Goal: Feedback & Contribution: Submit feedback/report problem

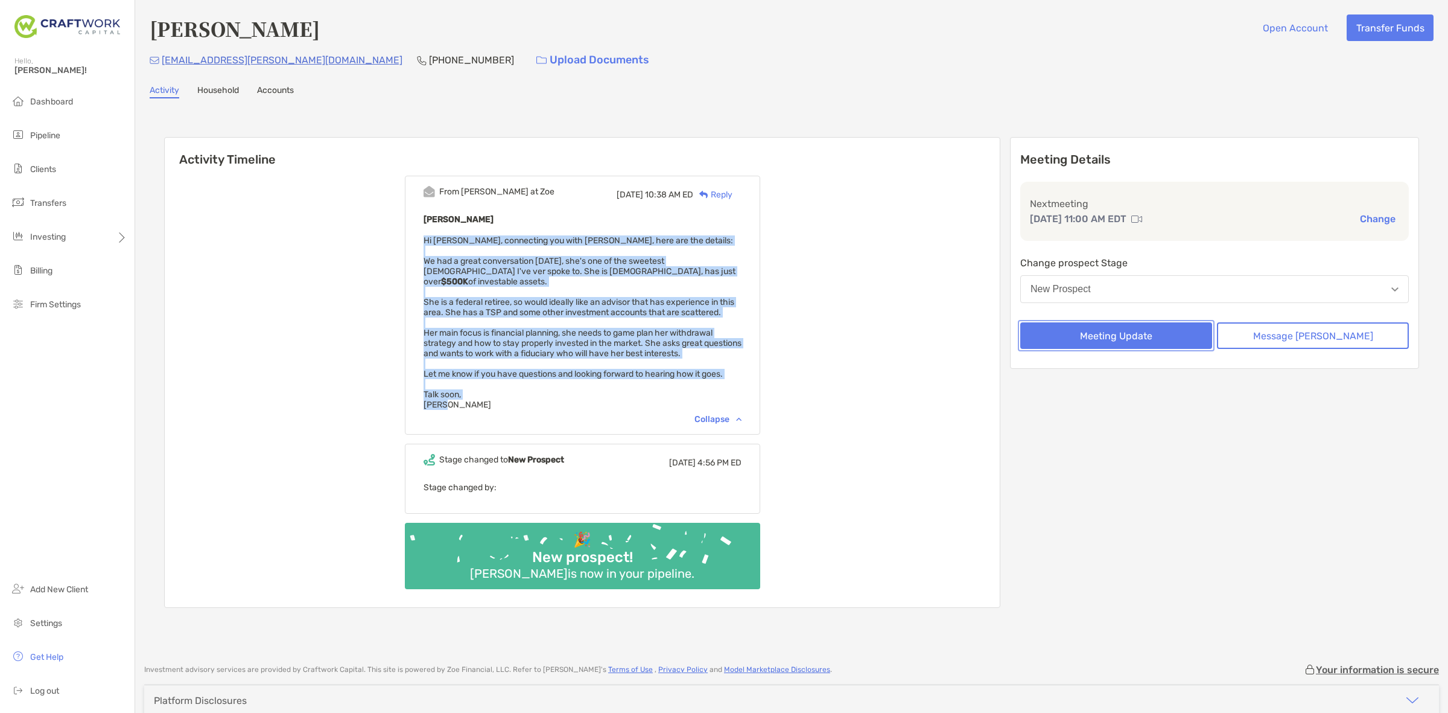
click at [1175, 326] on button "Meeting Update" at bounding box center [1116, 335] width 192 height 27
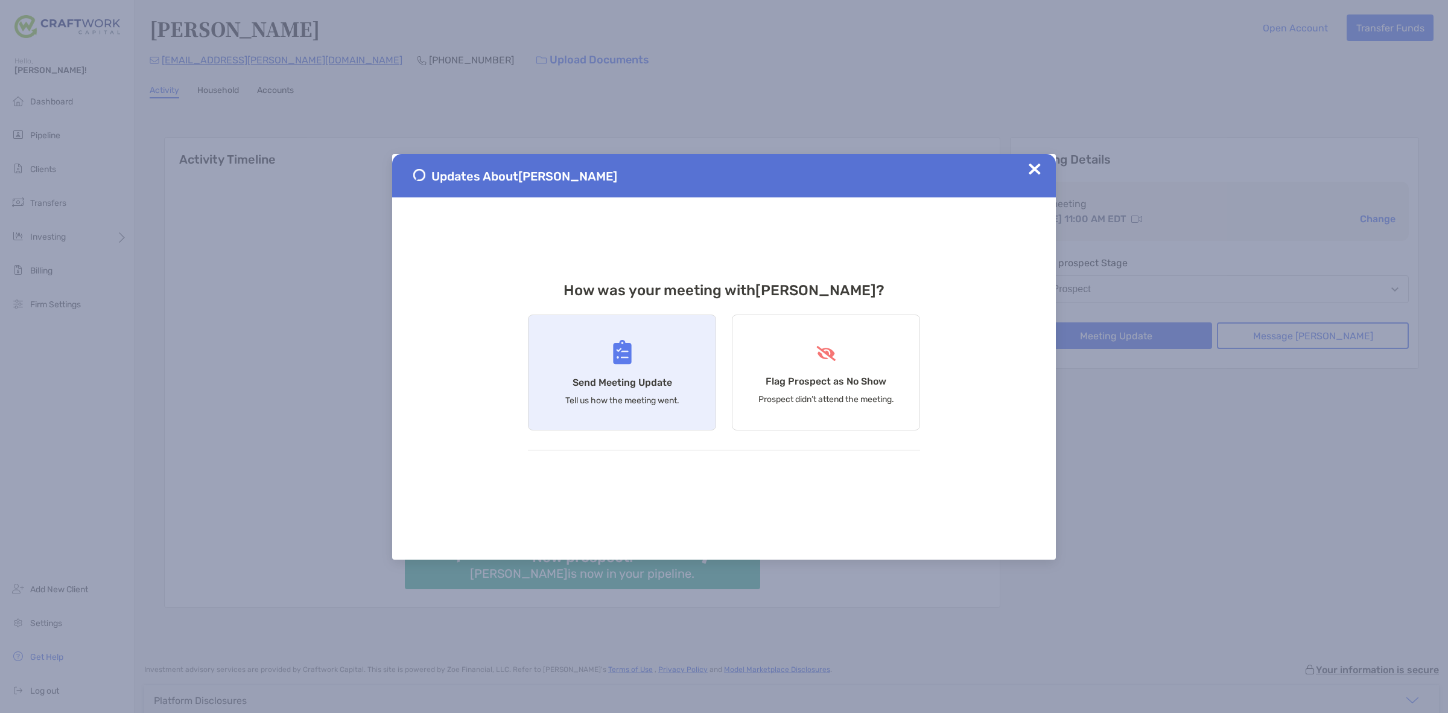
click at [690, 386] on div "Send Meeting Update Tell us how the meeting went." at bounding box center [622, 372] width 188 height 116
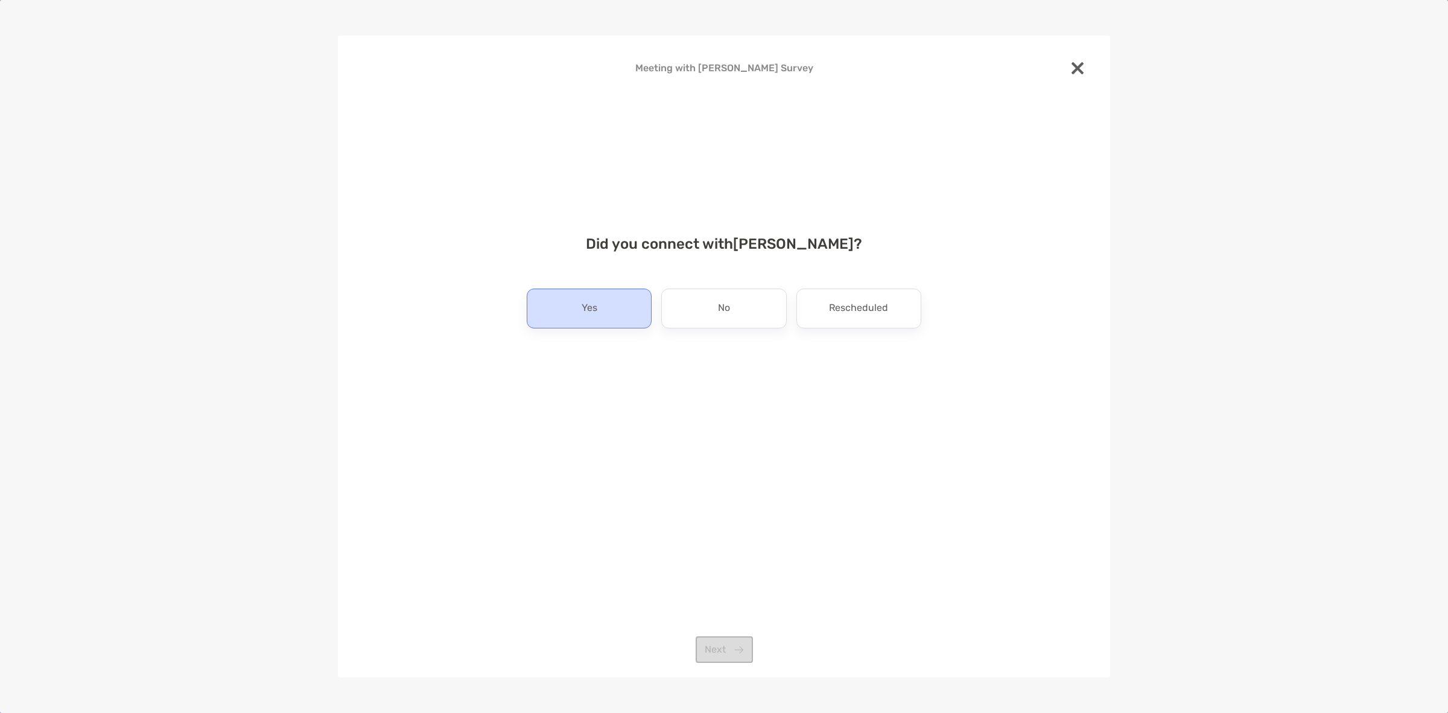
click at [628, 307] on div "Yes" at bounding box center [589, 308] width 125 height 40
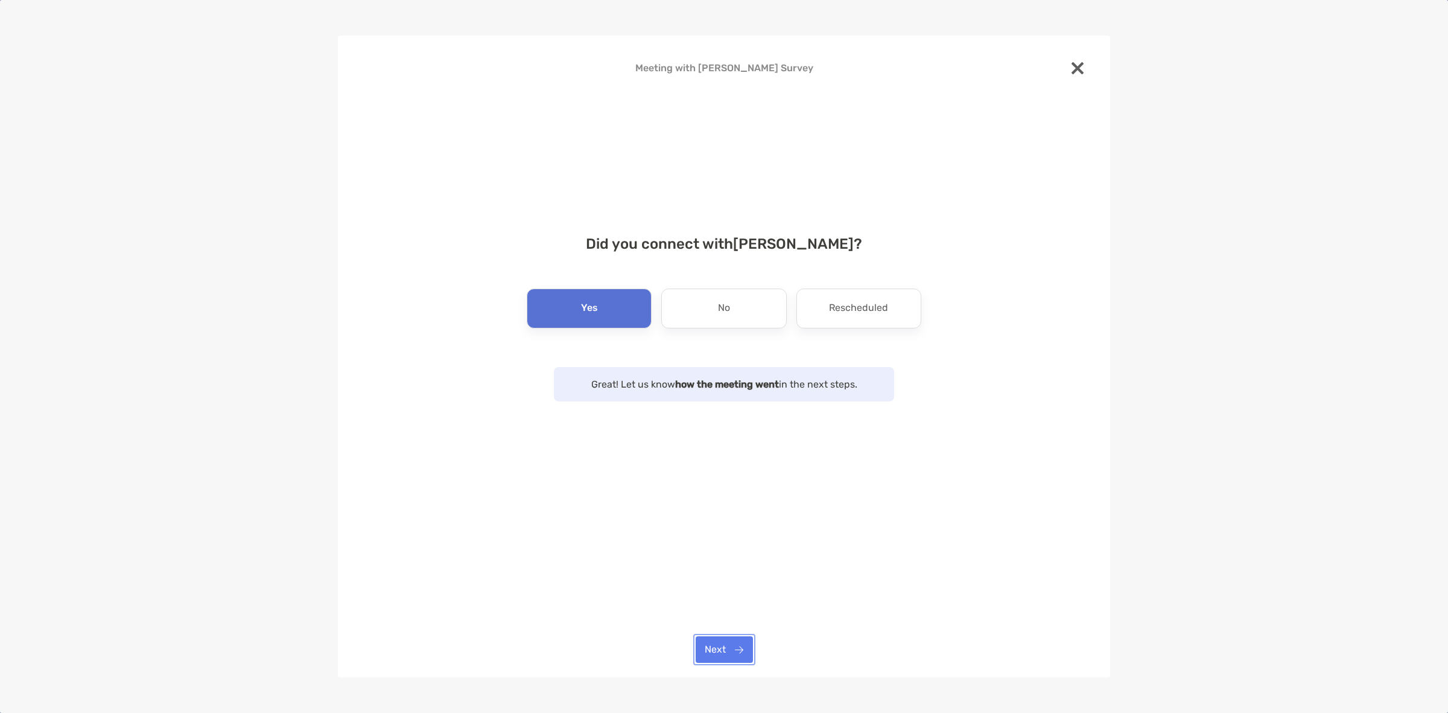
click at [731, 643] on button "Next" at bounding box center [724, 649] width 57 height 27
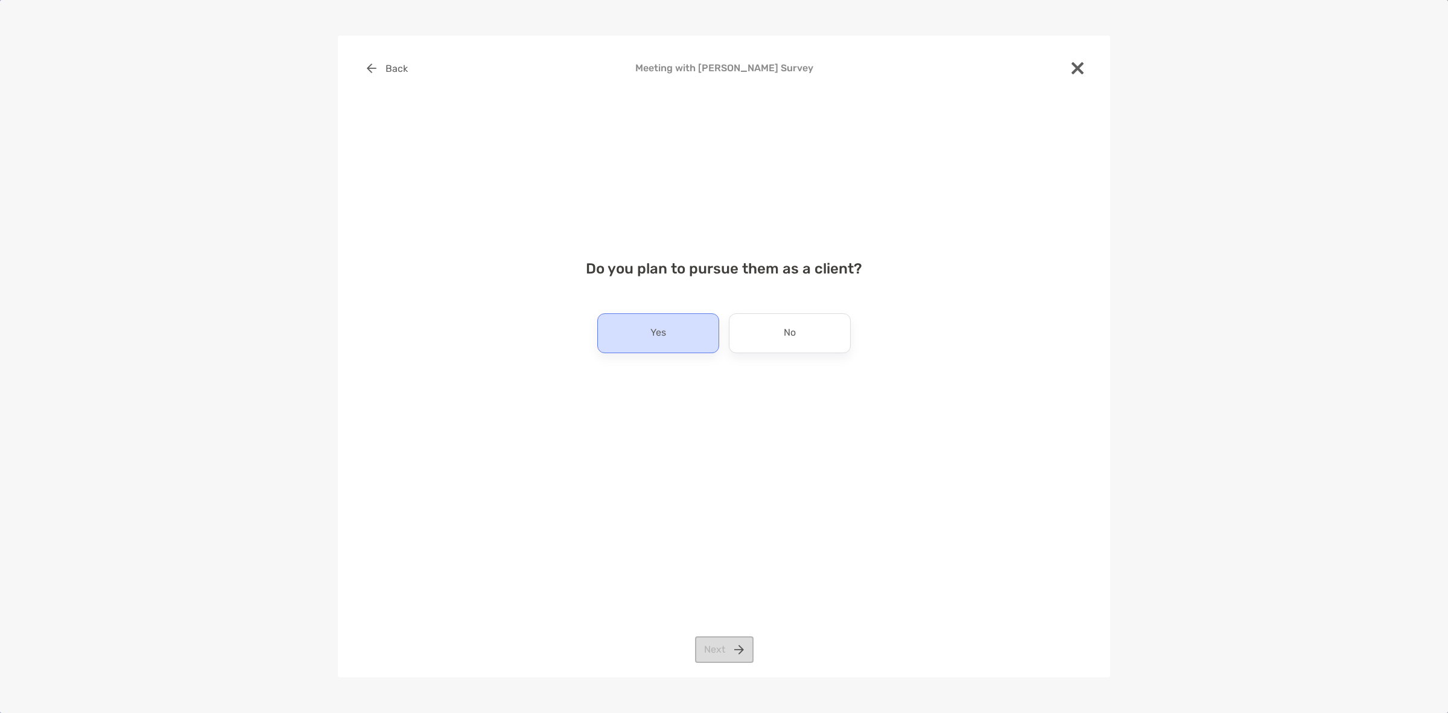
click at [692, 333] on div "Yes" at bounding box center [658, 333] width 122 height 40
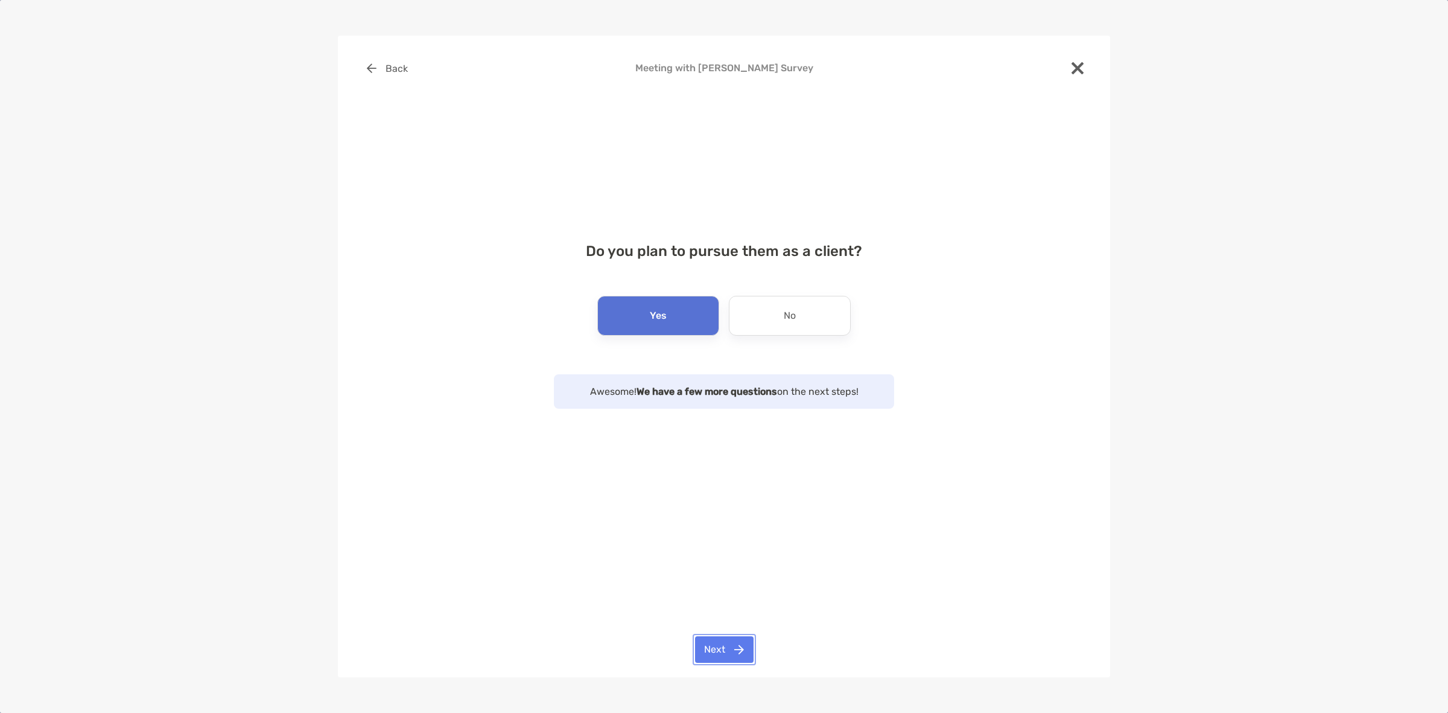
click at [728, 647] on button "Next" at bounding box center [724, 649] width 59 height 27
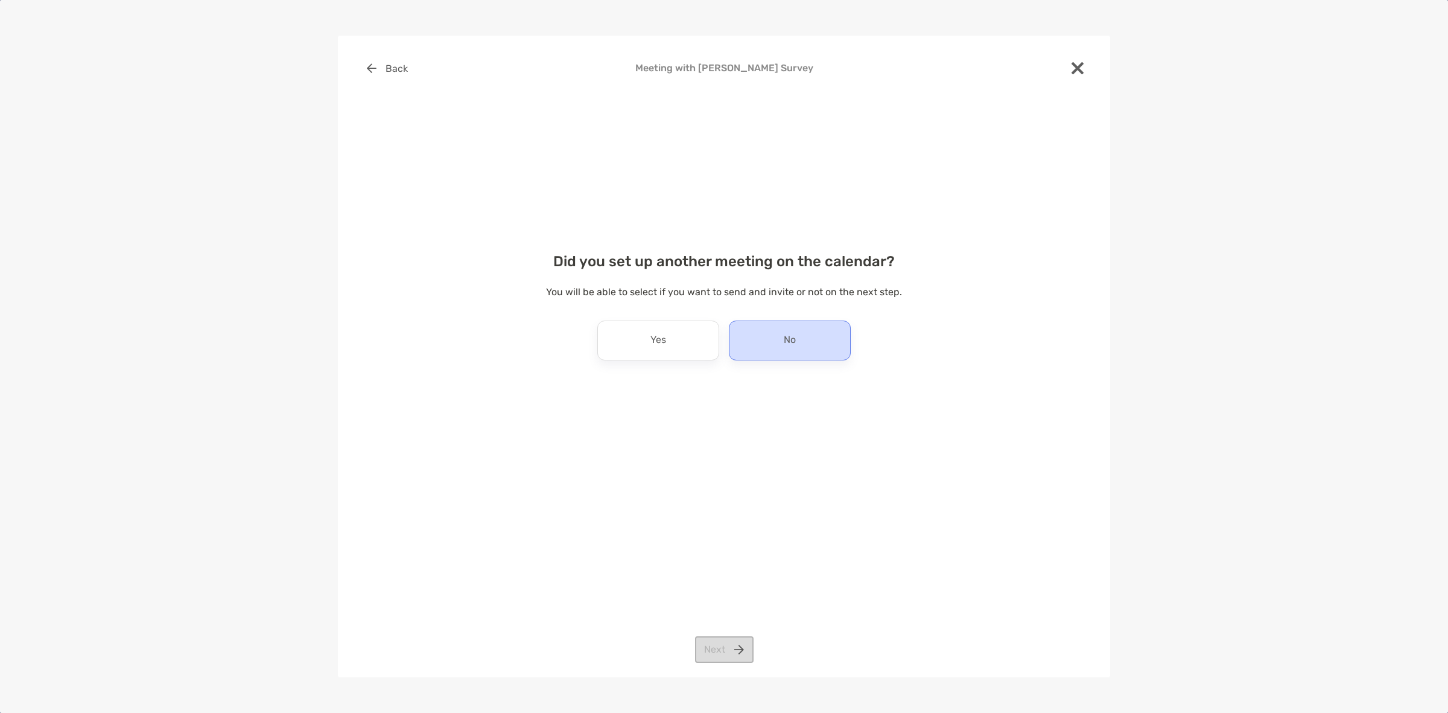
click at [782, 345] on div "No" at bounding box center [790, 340] width 122 height 40
click at [731, 653] on button "Next" at bounding box center [724, 649] width 59 height 27
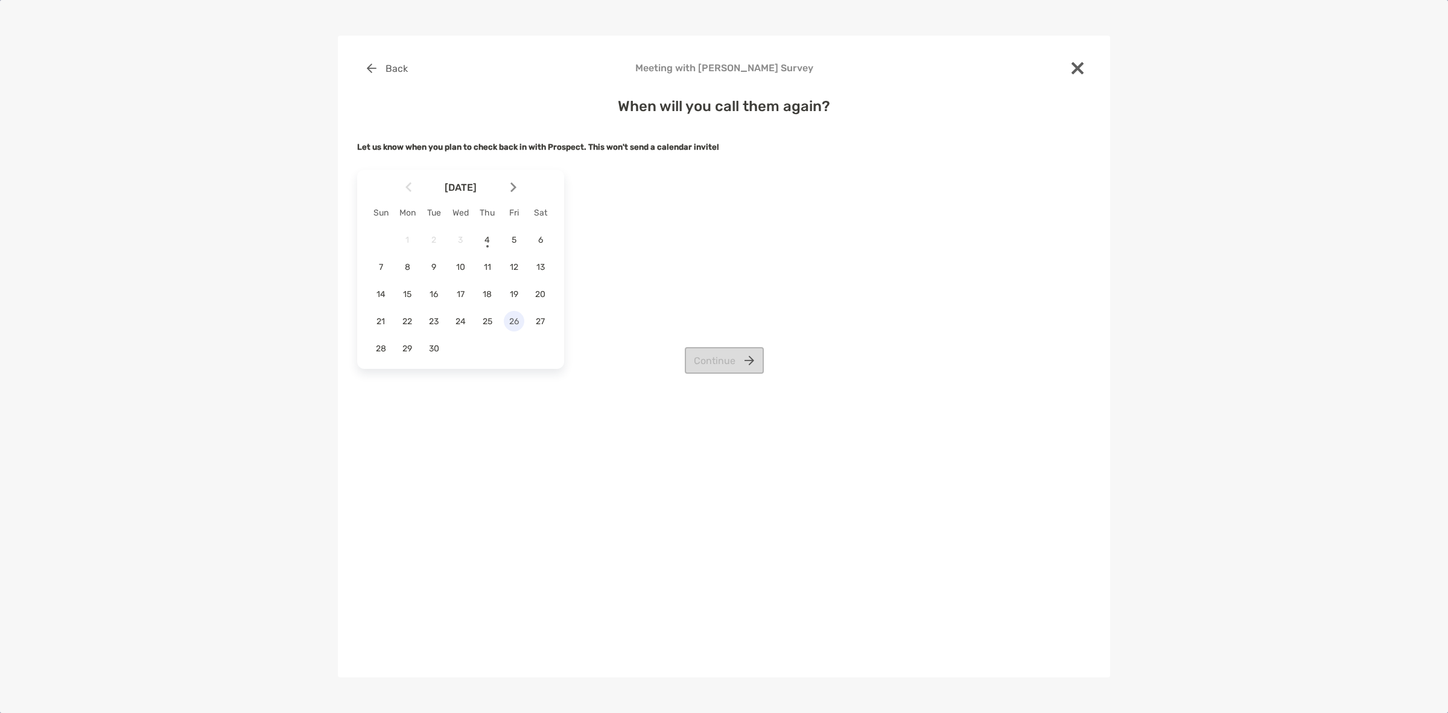
click at [516, 314] on div "26" at bounding box center [514, 321] width 21 height 21
click at [709, 351] on button "Continue" at bounding box center [724, 360] width 79 height 27
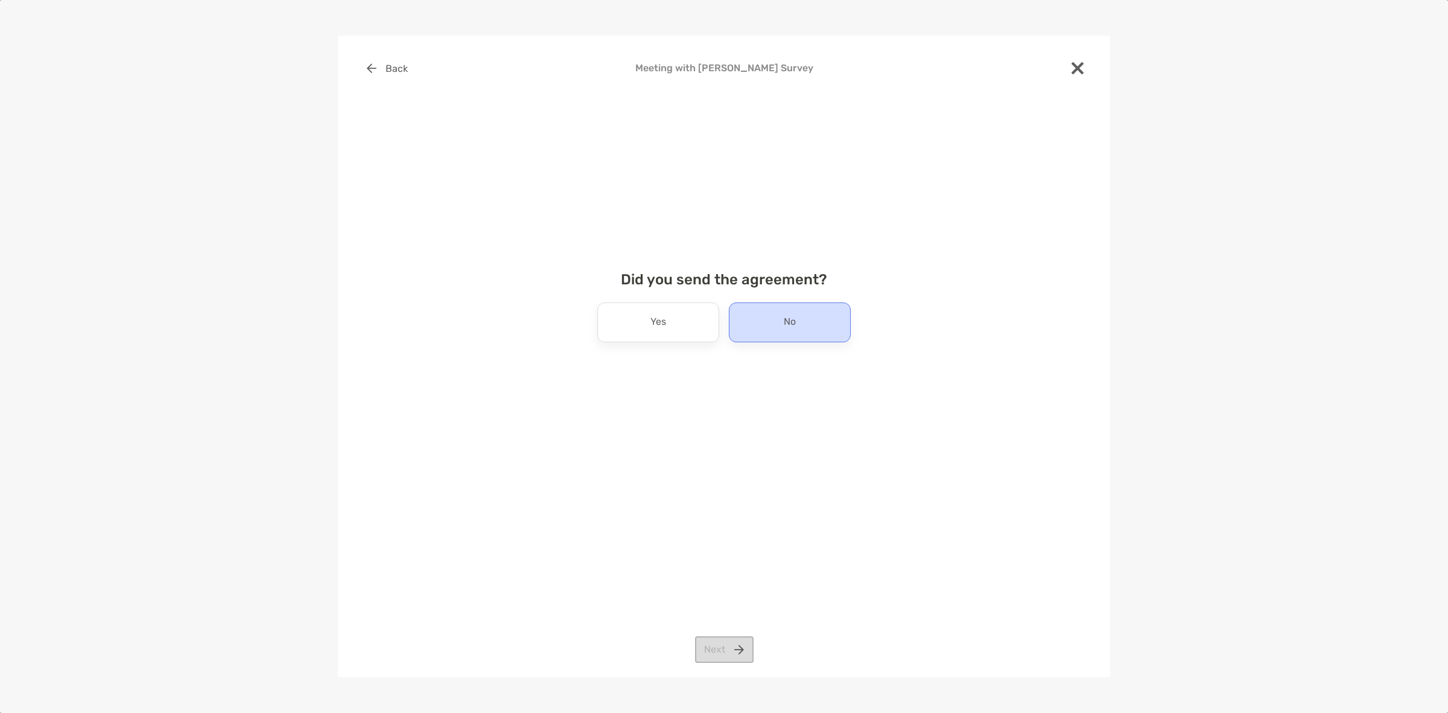
click at [750, 318] on div "No" at bounding box center [790, 322] width 122 height 40
click at [743, 652] on button "Next" at bounding box center [724, 649] width 59 height 27
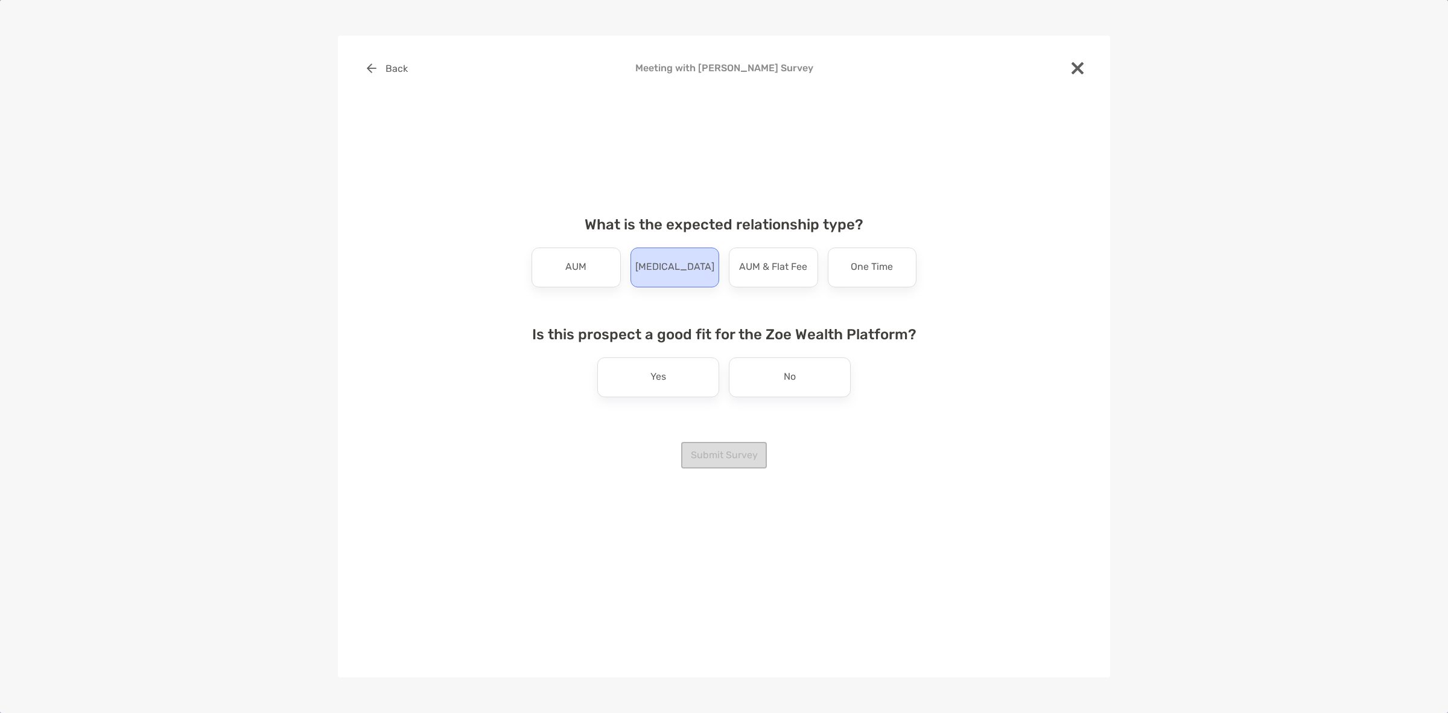
click at [691, 278] on div "[MEDICAL_DATA]" at bounding box center [675, 267] width 89 height 40
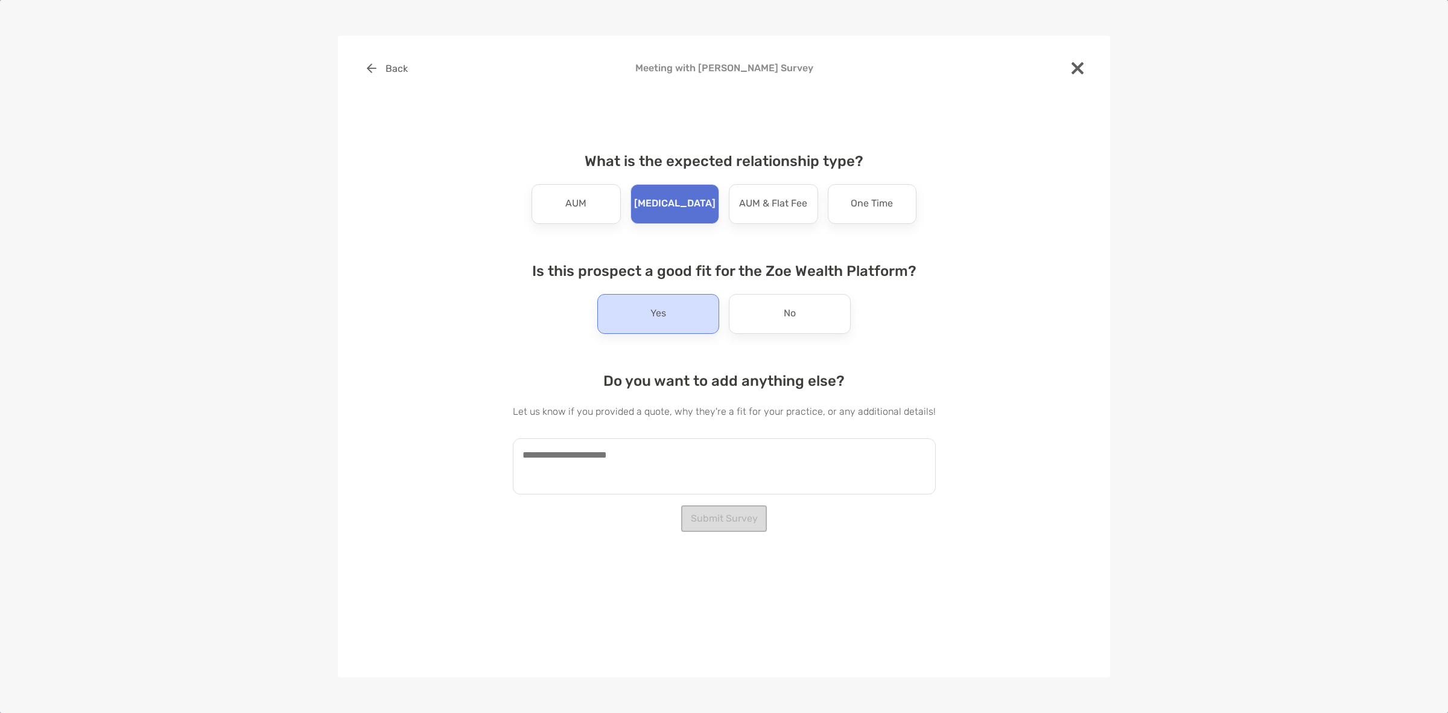
click at [689, 327] on div "Yes" at bounding box center [658, 314] width 122 height 40
drag, startPoint x: 717, startPoint y: 480, endPoint x: 722, endPoint y: 468, distance: 13.0
click at [717, 475] on textarea at bounding box center [724, 466] width 423 height 56
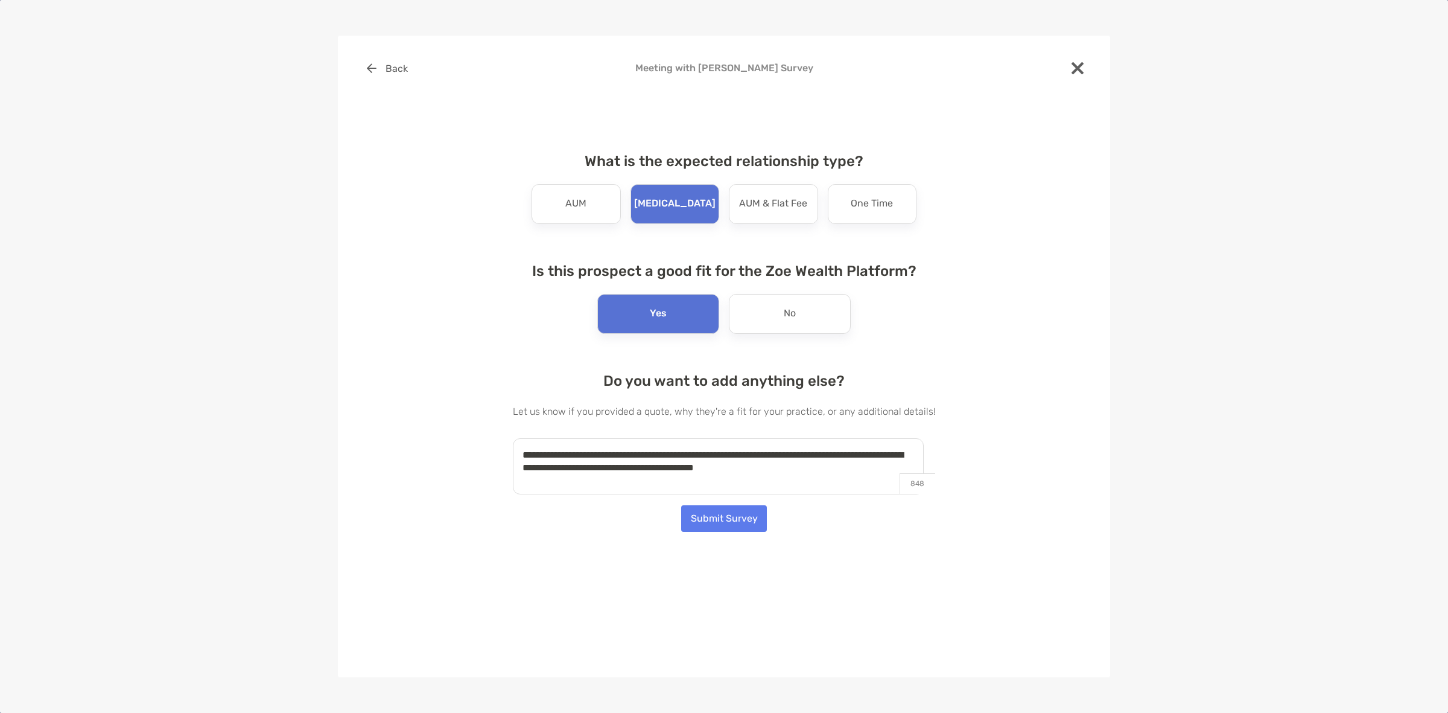
type textarea "**********"
click at [736, 533] on div "**********" at bounding box center [724, 304] width 734 height 499
click at [753, 519] on button "Submit Survey" at bounding box center [724, 518] width 86 height 27
